Goal: Task Accomplishment & Management: Complete application form

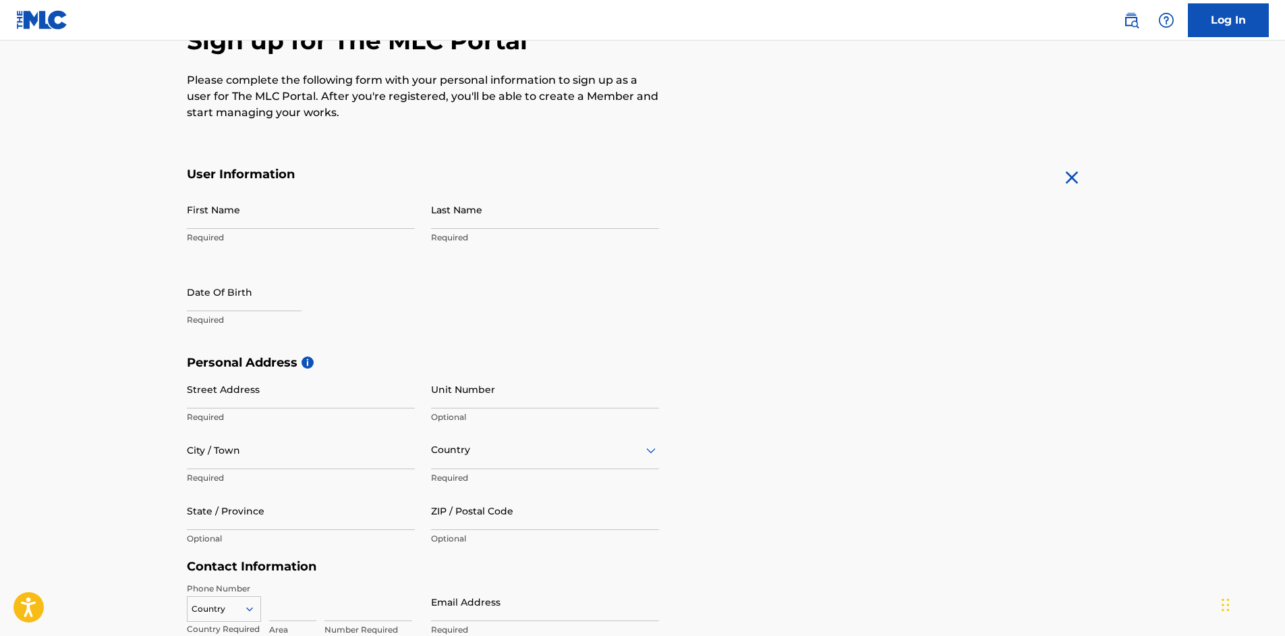
scroll to position [82, 0]
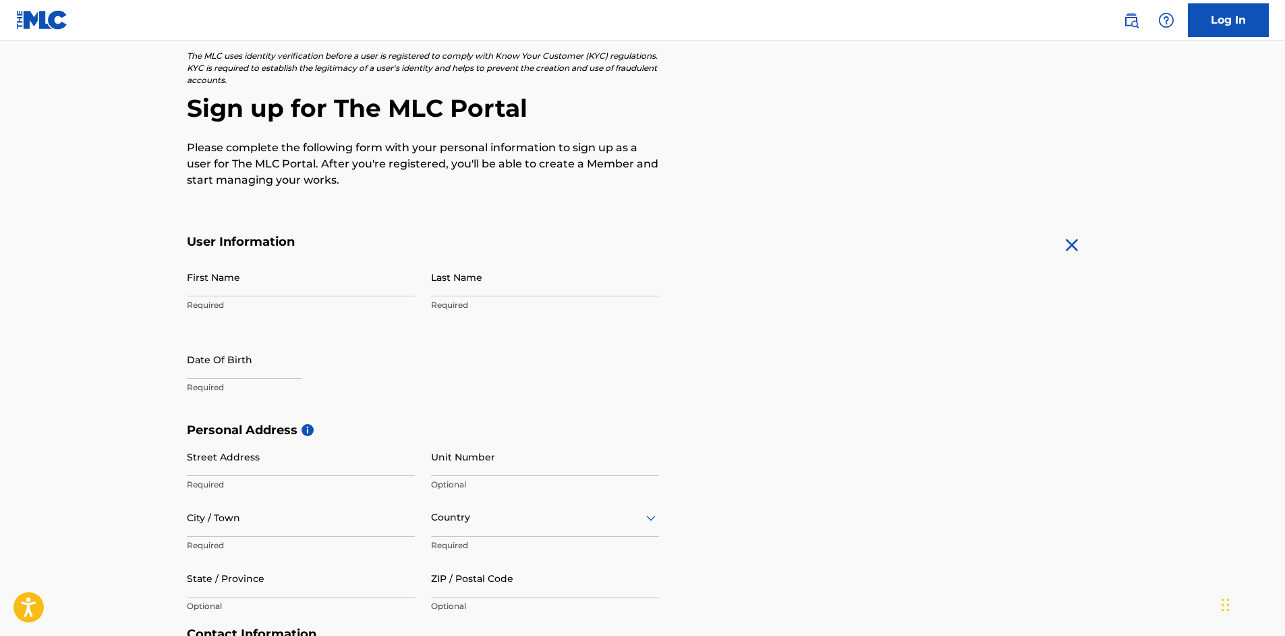
click at [300, 283] on input "First Name" at bounding box center [301, 277] width 228 height 38
type input "[PERSON_NAME]"
click at [459, 289] on input "Last Name" at bounding box center [545, 277] width 228 height 38
type input "[PERSON_NAME]"
select select "8"
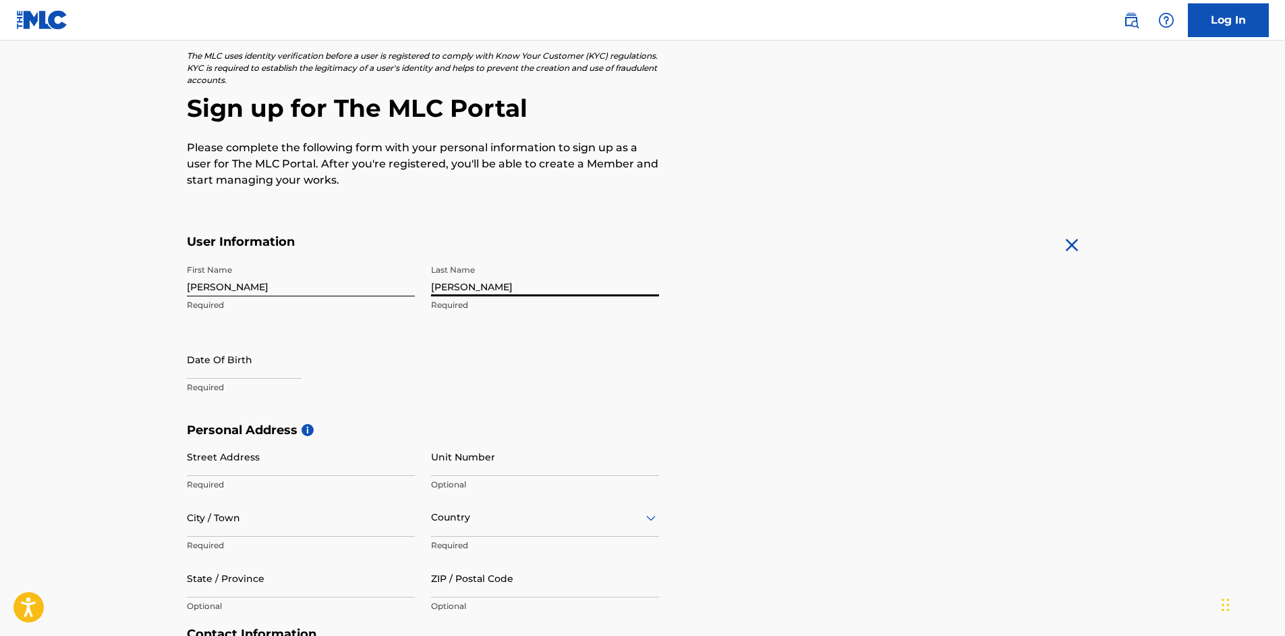
select select "2025"
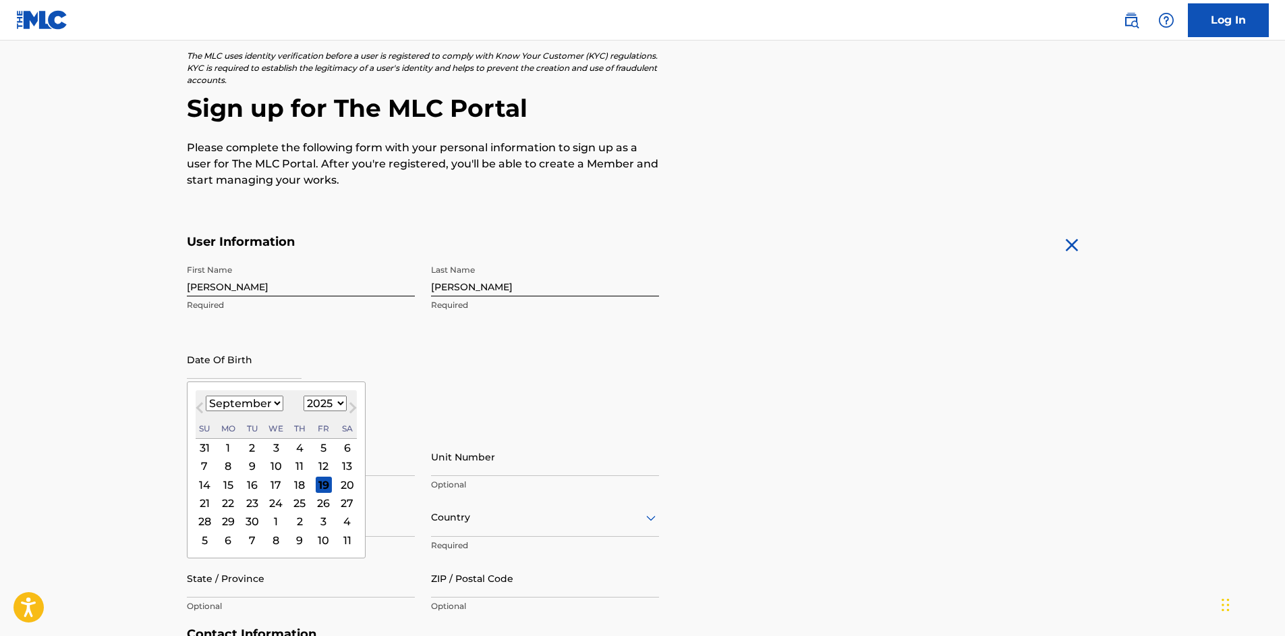
click at [221, 364] on input "text" at bounding box center [244, 359] width 115 height 38
click at [249, 500] on div "23" at bounding box center [252, 503] width 16 height 16
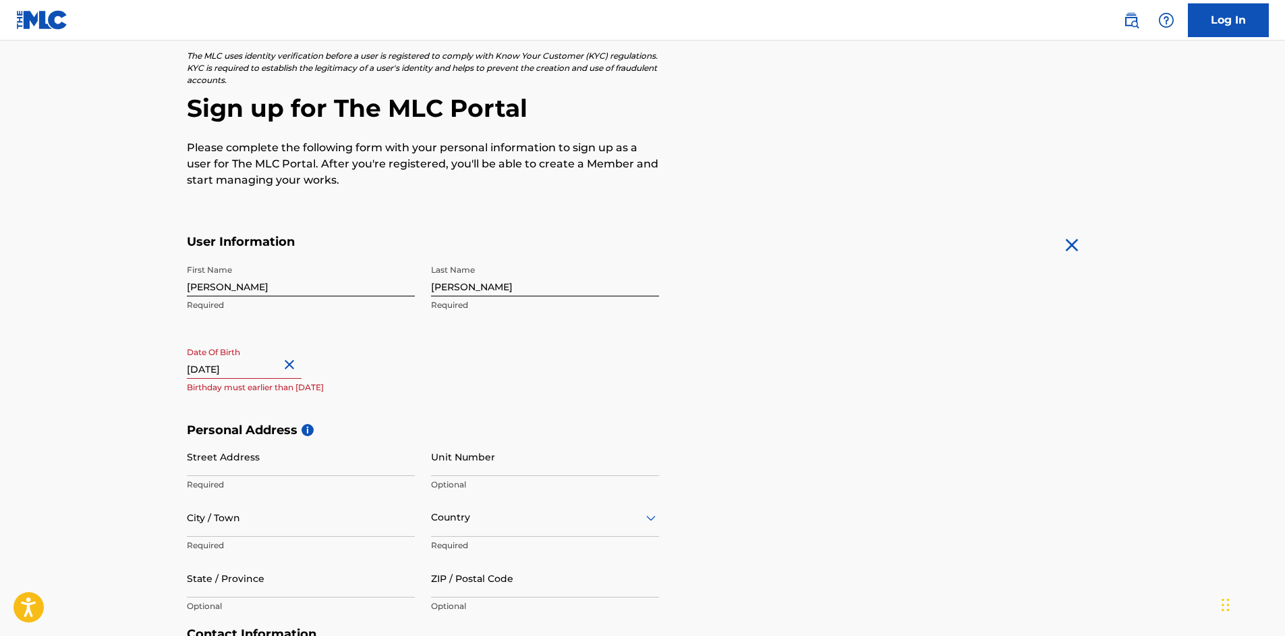
click at [279, 368] on input "text" at bounding box center [244, 359] width 115 height 38
select select "8"
select select "2025"
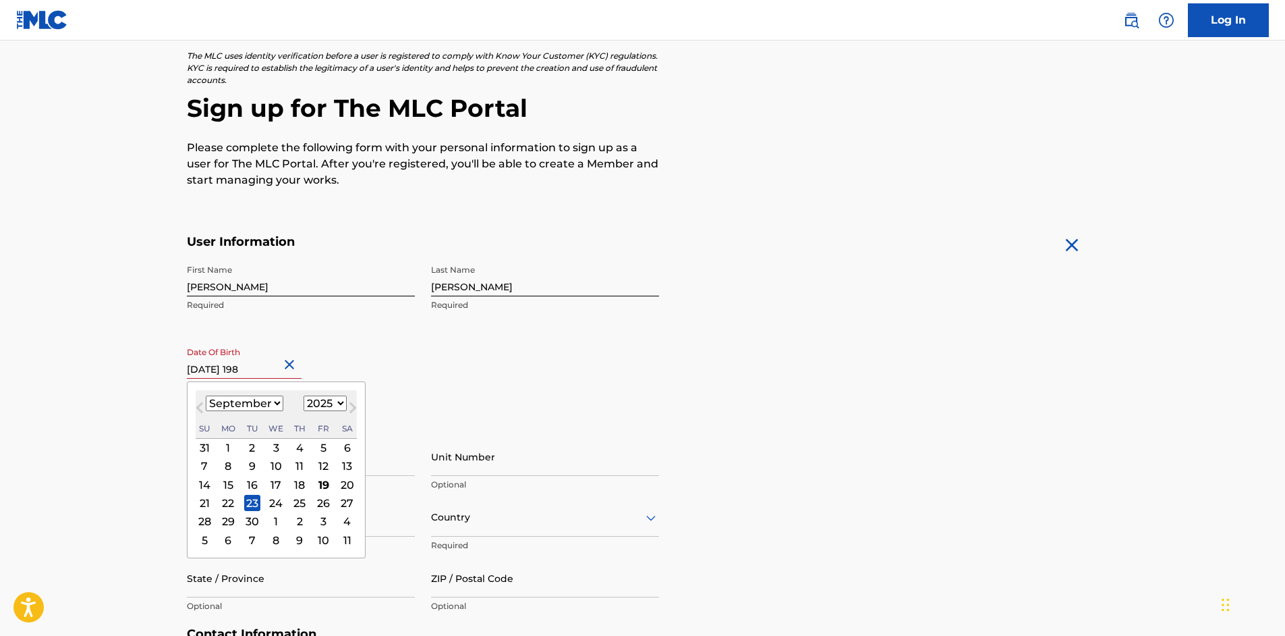
type input "[DATE]"
select select "1984"
type input "[DATE]"
click at [363, 364] on div "Date Of Birth [DEMOGRAPHIC_DATA] [DEMOGRAPHIC_DATA] Previous Month Next Month […" at bounding box center [301, 370] width 228 height 61
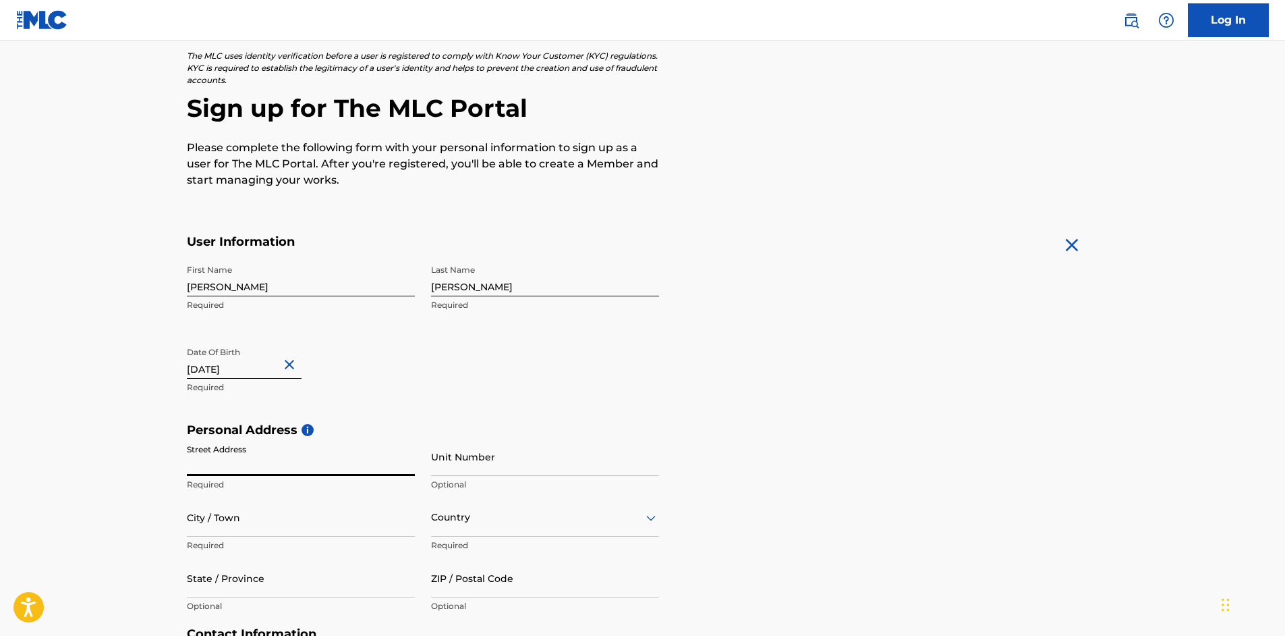
click at [249, 462] on input "Street Address" at bounding box center [301, 456] width 228 height 38
click at [291, 466] on input "18111" at bounding box center [301, 456] width 228 height 38
type input "18111"
click at [190, 528] on input "City / Town" at bounding box center [301, 517] width 228 height 38
type input "[PERSON_NAME]"
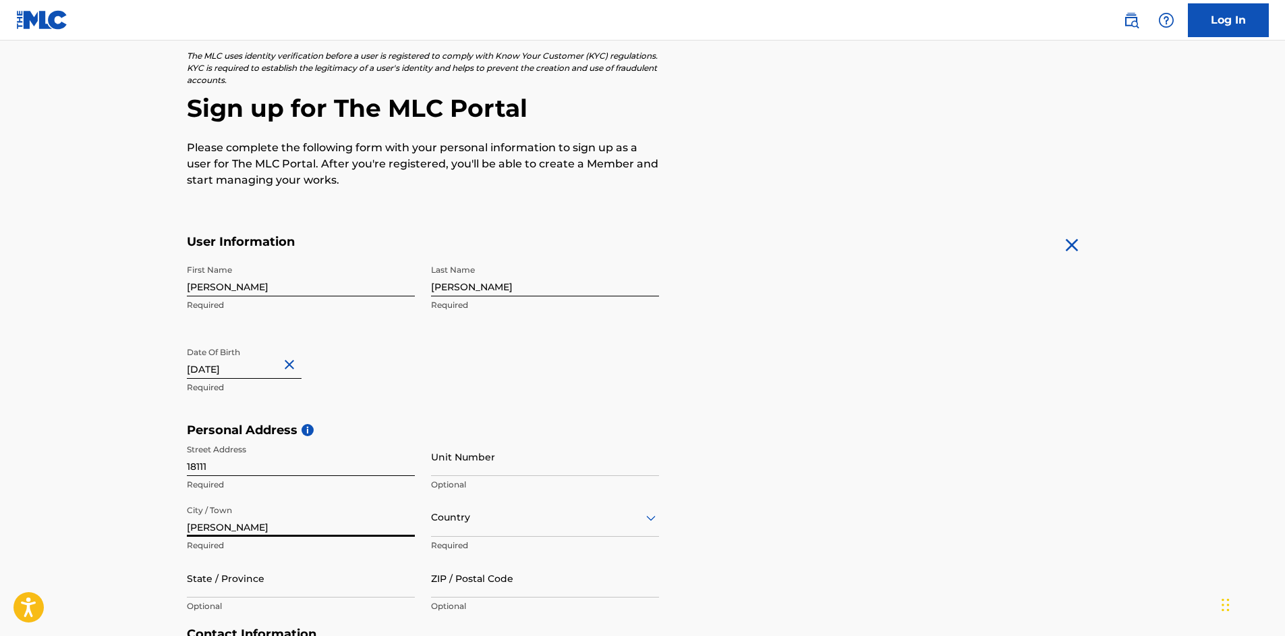
click at [229, 592] on input "State / Province" at bounding box center [301, 578] width 228 height 38
type input "Tenn"
click at [457, 525] on div "Country" at bounding box center [545, 517] width 228 height 38
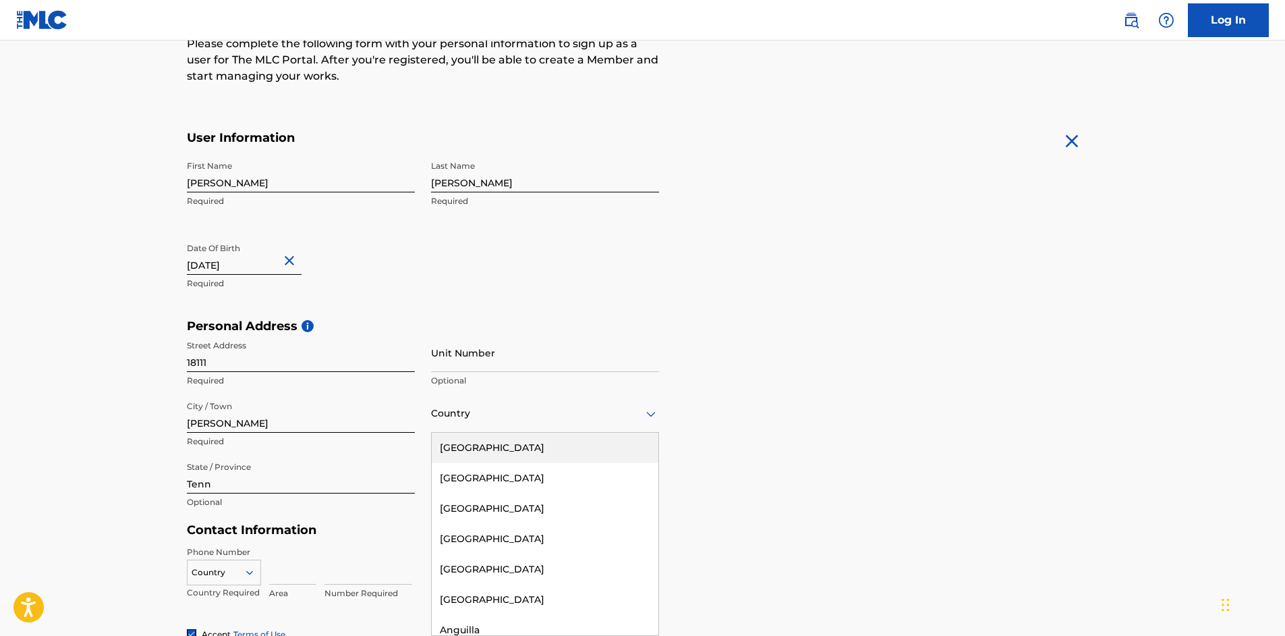
click at [513, 453] on div "[GEOGRAPHIC_DATA]" at bounding box center [545, 448] width 227 height 30
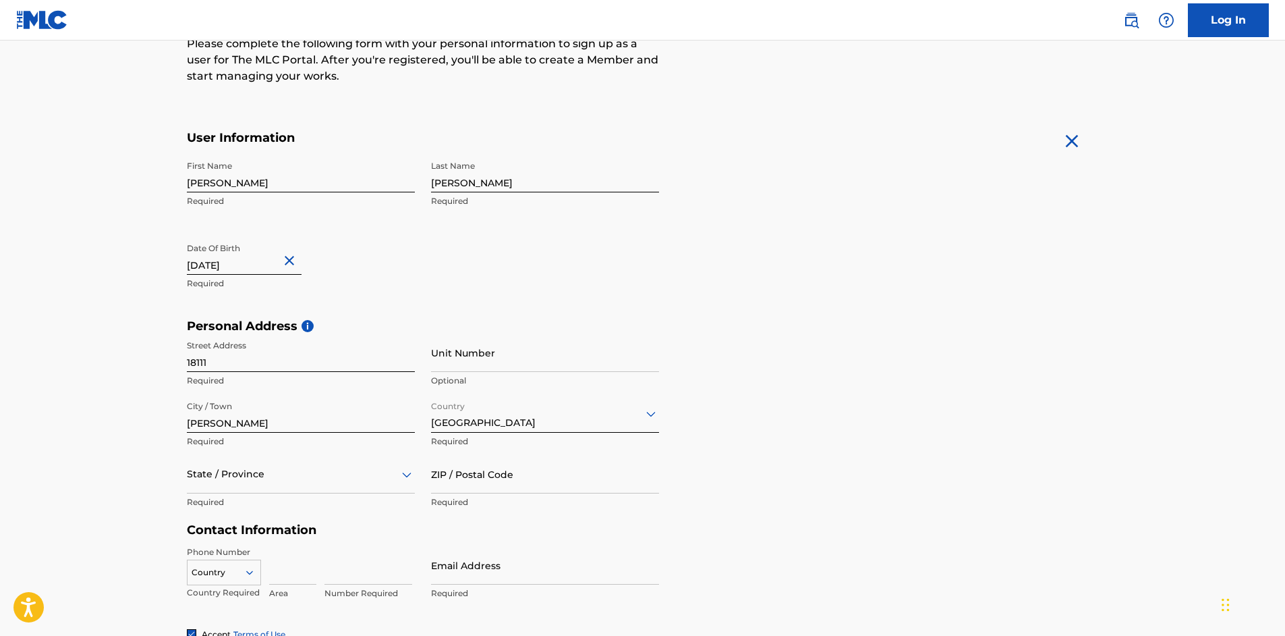
scroll to position [254, 0]
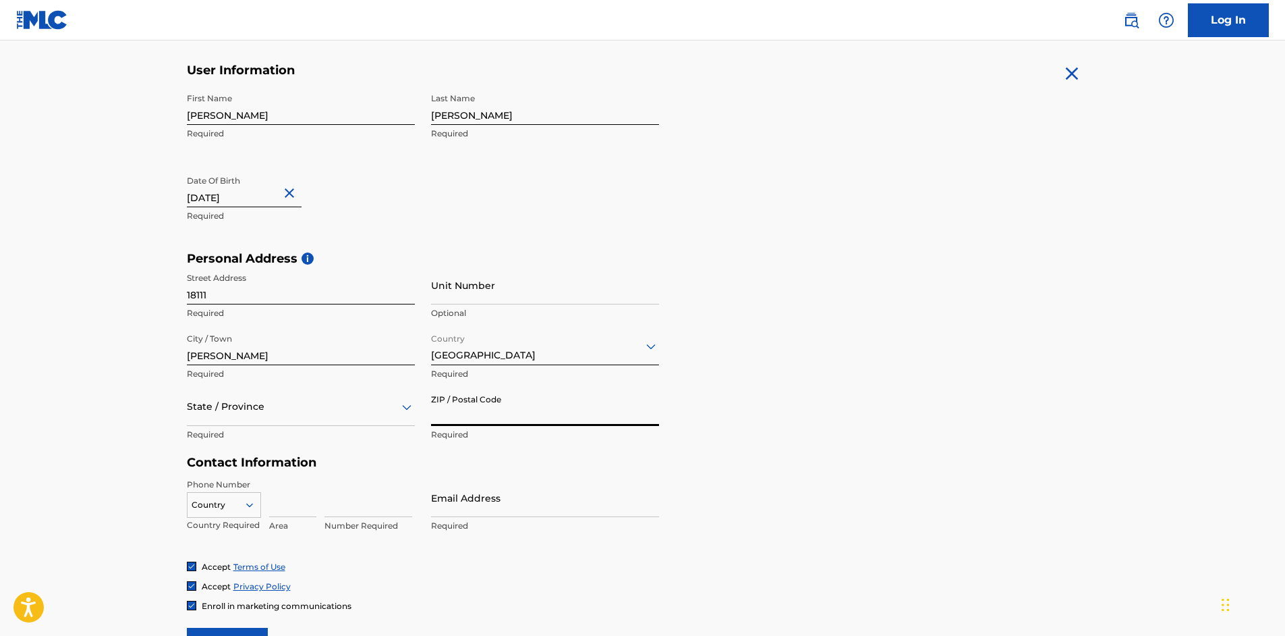
click at [495, 410] on input "ZIP / Postal Code" at bounding box center [545, 406] width 228 height 38
type input "37075"
click at [776, 417] on div "Personal Address i Street Address 18111 Required Unit Number Optional City / To…" at bounding box center [643, 353] width 912 height 204
click at [288, 501] on input at bounding box center [292, 497] width 47 height 38
click at [253, 493] on div "Country" at bounding box center [224, 502] width 74 height 20
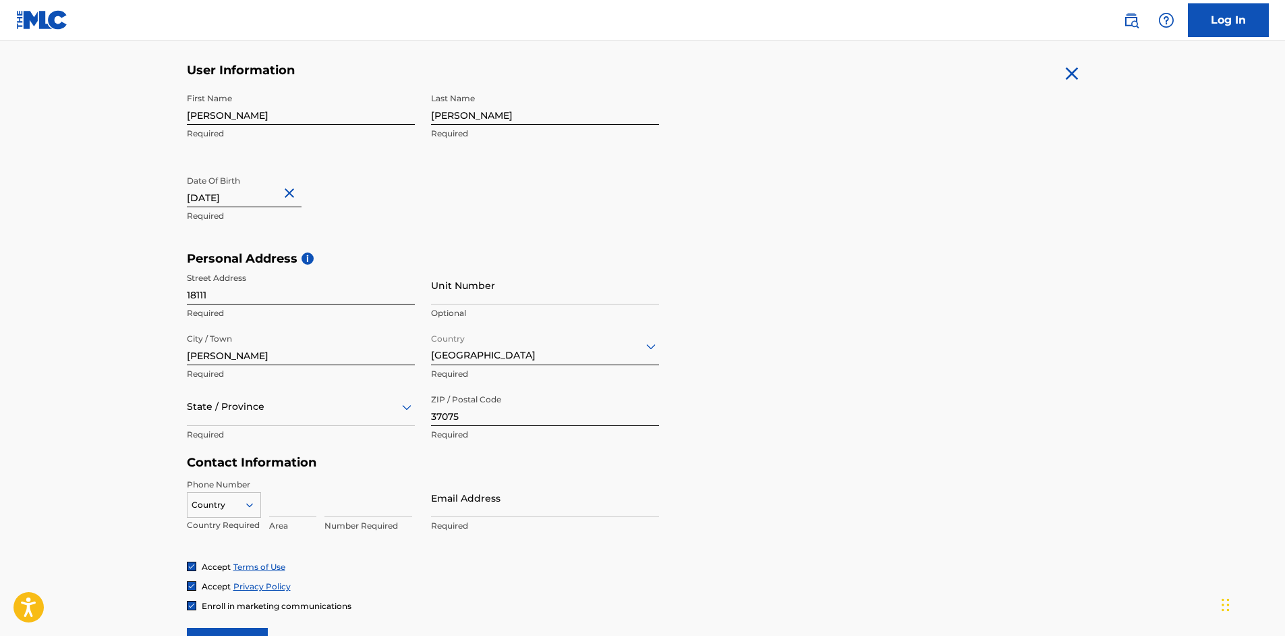
scroll to position [333, 0]
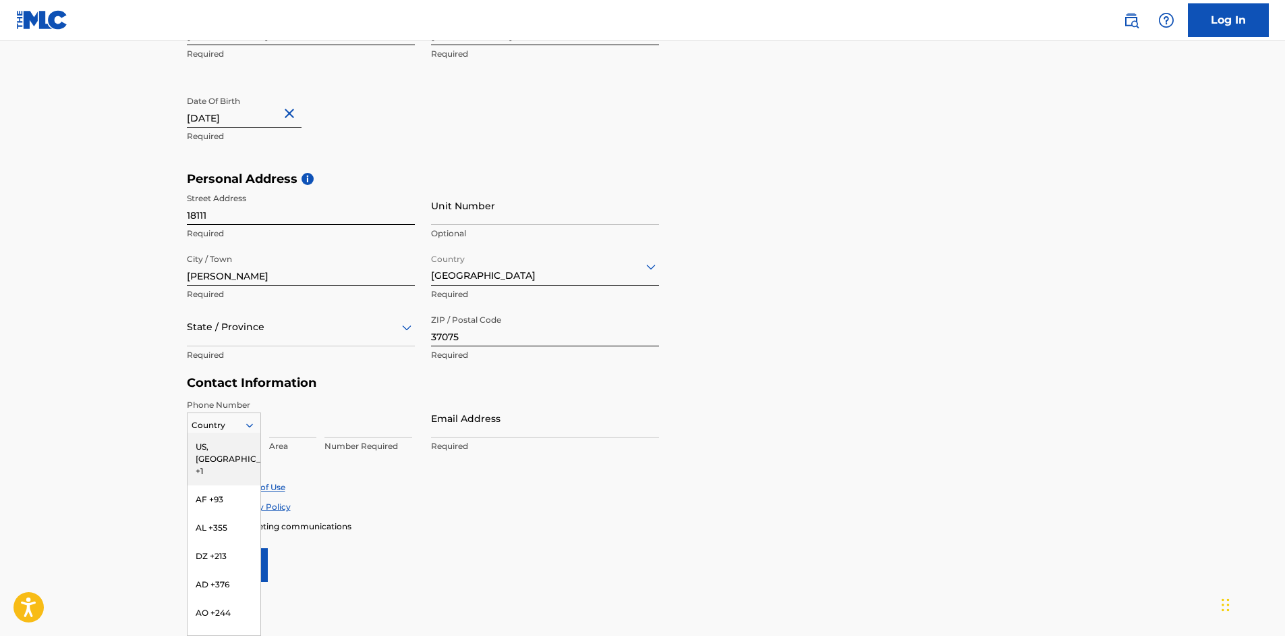
click at [220, 448] on div "US, [GEOGRAPHIC_DATA] +1" at bounding box center [224, 459] width 73 height 53
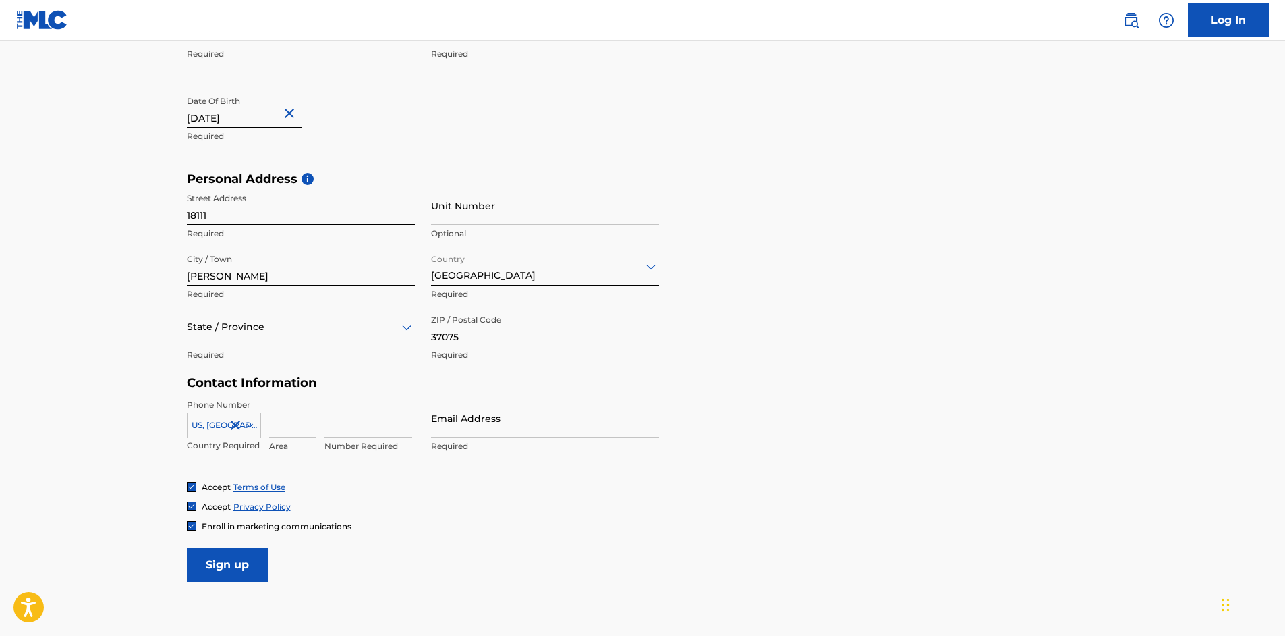
click at [287, 430] on input at bounding box center [292, 418] width 47 height 38
type input "615"
click at [338, 420] on input at bounding box center [369, 418] width 88 height 38
type input "6351092"
click at [447, 418] on input "Email Address" at bounding box center [545, 418] width 228 height 38
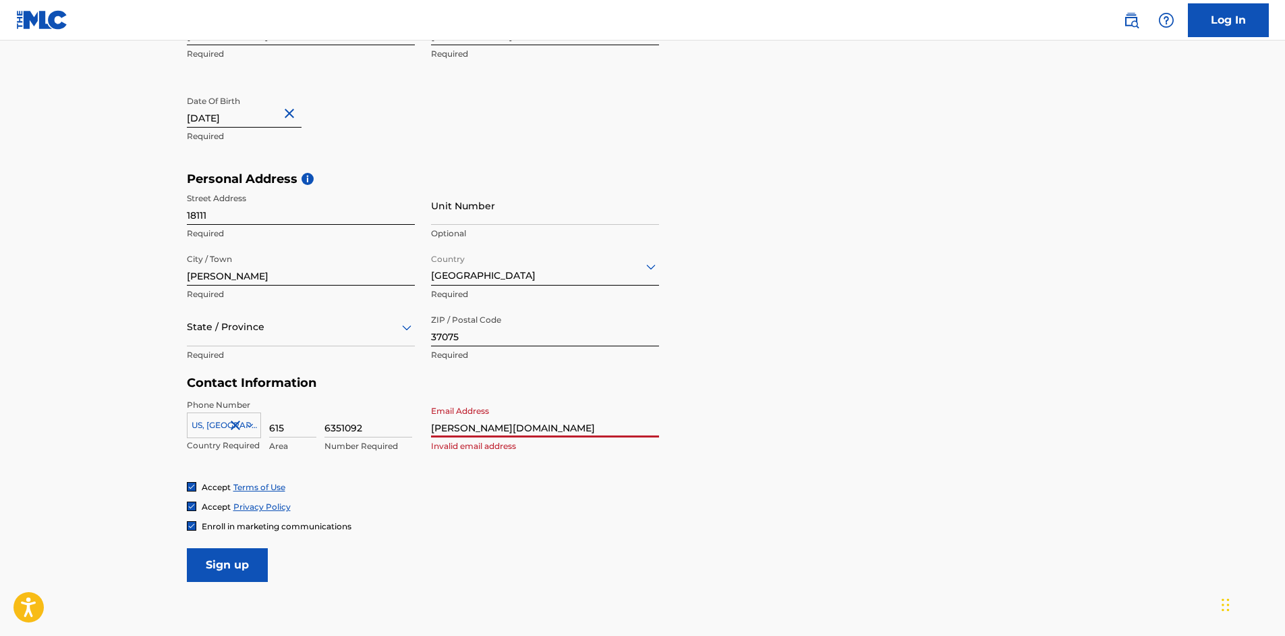
click at [573, 424] on input "[PERSON_NAME][DOMAIN_NAME]" at bounding box center [545, 418] width 228 height 38
click at [702, 433] on form "User Information First Name [PERSON_NAME] Required Last Name [PERSON_NAME] Requ…" at bounding box center [643, 282] width 912 height 598
click at [552, 435] on input "[PERSON_NAME][DOMAIN_NAME]" at bounding box center [545, 418] width 228 height 38
type input "[PERSON_NAME][DOMAIN_NAME][EMAIL_ADDRESS][DOMAIN_NAME]"
click at [570, 380] on h5 "Contact Information" at bounding box center [423, 383] width 472 height 16
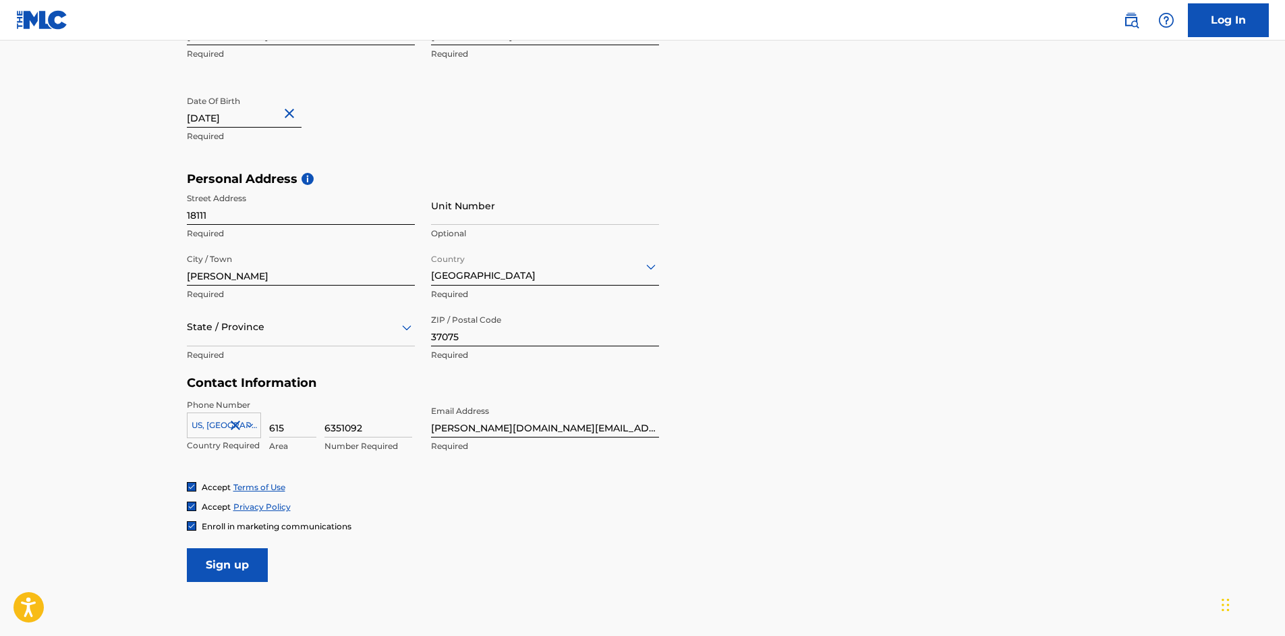
click at [267, 219] on input "18111" at bounding box center [301, 205] width 228 height 38
type input "[STREET_ADDRESS]"
click at [686, 188] on div "Personal Address i Street Address [STREET_ADDRESS] Required Unit Number Optiona…" at bounding box center [643, 273] width 912 height 204
click at [345, 277] on input "[PERSON_NAME]" at bounding box center [301, 266] width 228 height 38
type input "[GEOGRAPHIC_DATA]"
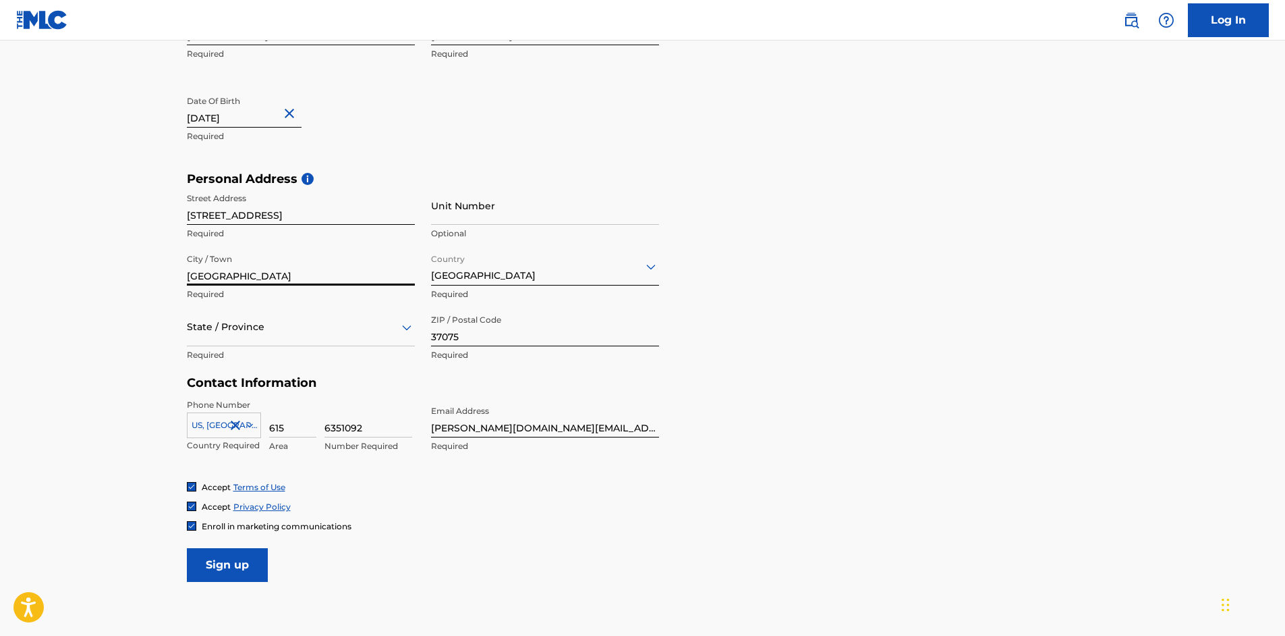
click at [723, 285] on div "Personal Address i Street Address [STREET_ADDRESS] Required Unit Number Optiona…" at bounding box center [643, 273] width 912 height 204
click at [358, 327] on div at bounding box center [301, 326] width 228 height 17
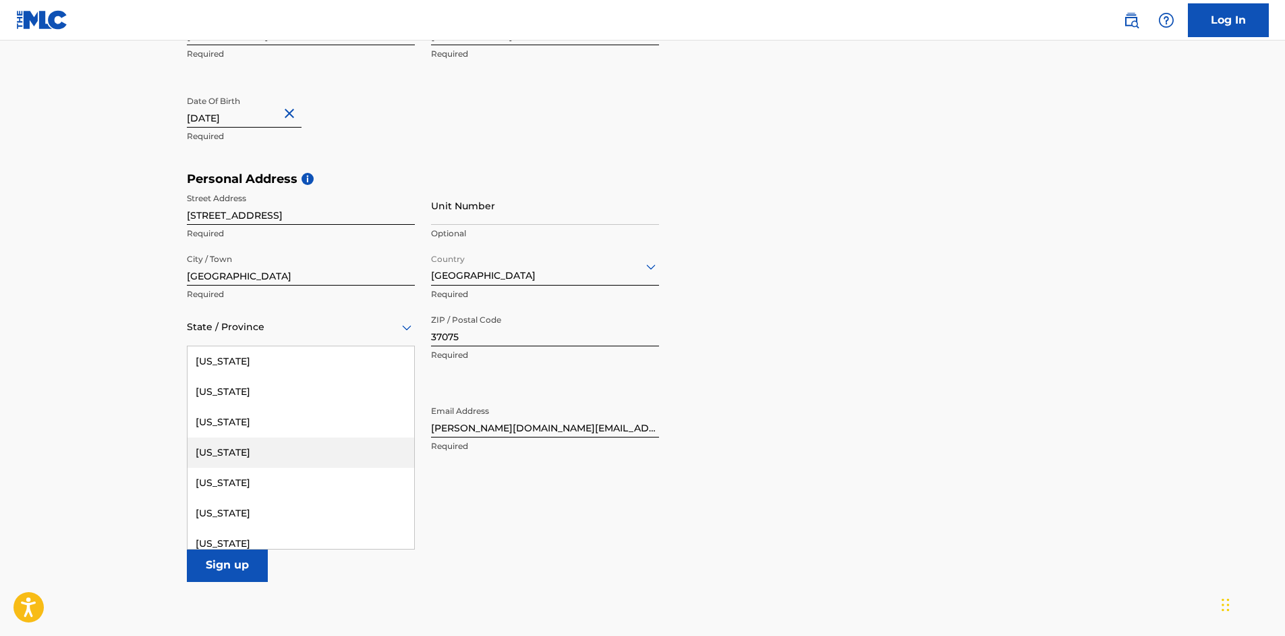
scroll to position [1349, 0]
click at [293, 437] on div "[US_STATE]" at bounding box center [301, 439] width 227 height 30
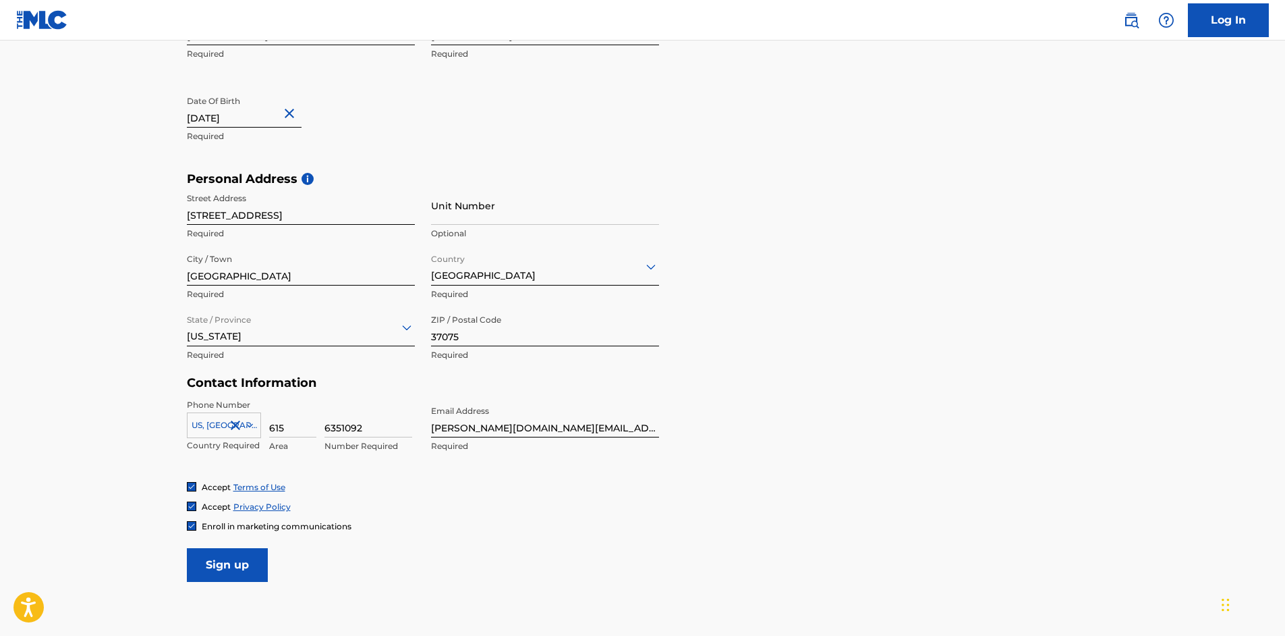
click at [784, 352] on div "Personal Address i Street Address [STREET_ADDRESS] Required Unit Number Optiona…" at bounding box center [643, 273] width 912 height 204
click at [190, 521] on div at bounding box center [191, 525] width 9 height 9
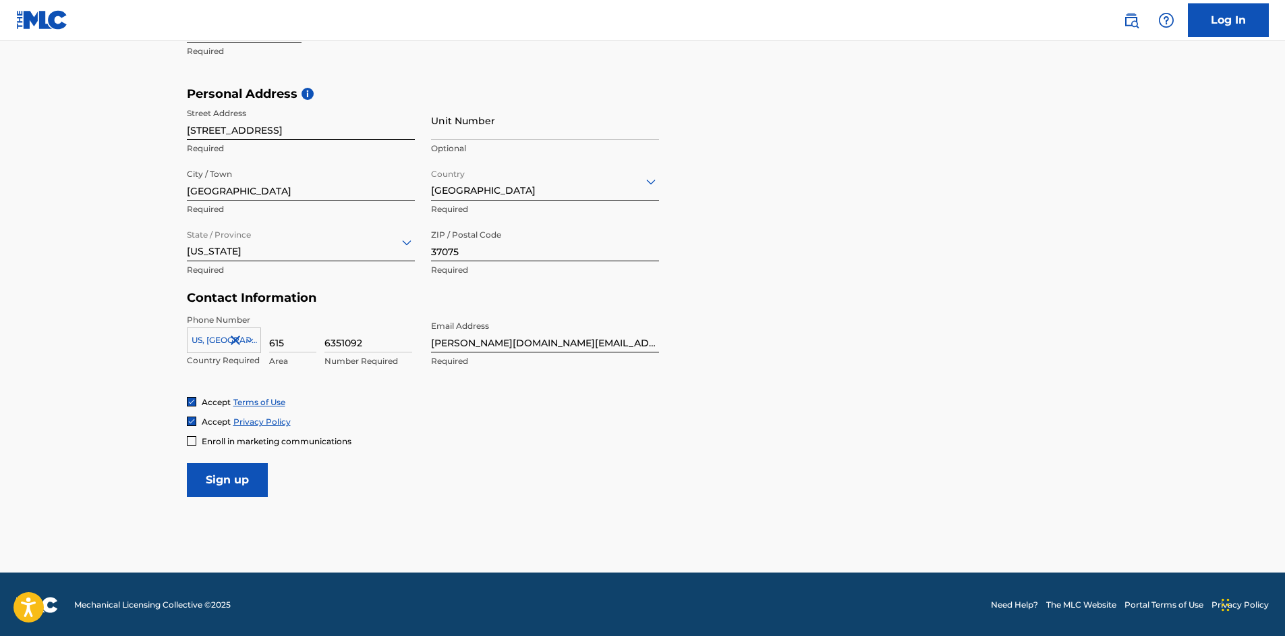
scroll to position [420, 0]
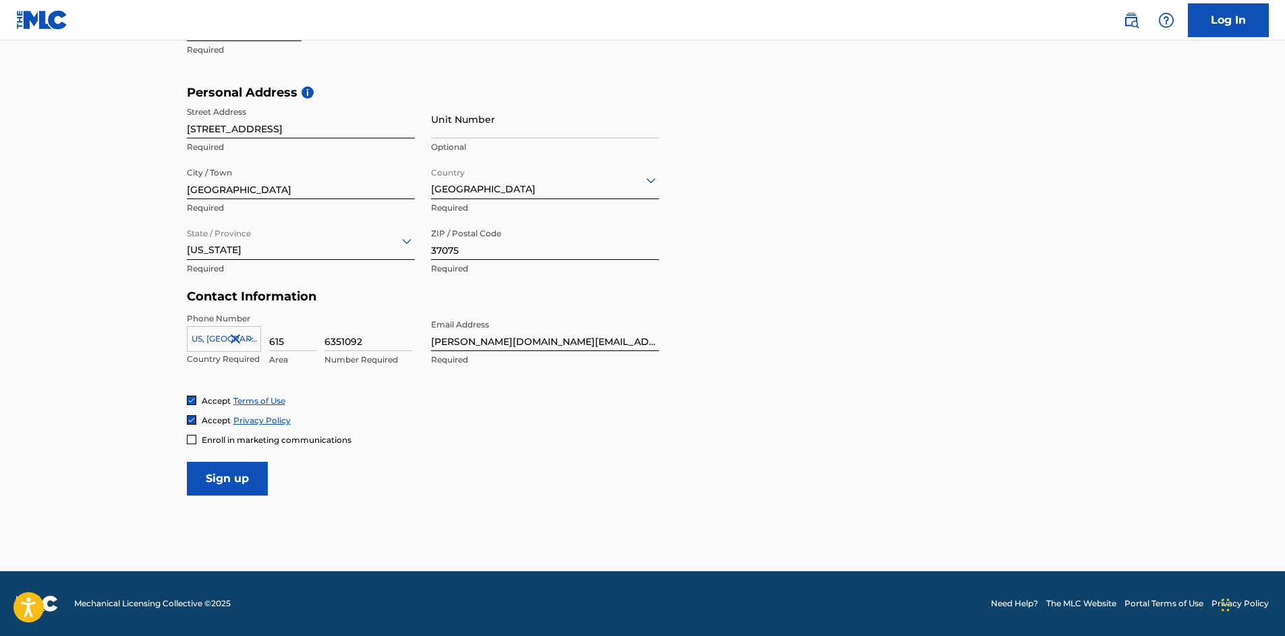
click at [245, 479] on input "Sign up" at bounding box center [227, 479] width 81 height 34
